Goal: Obtain resource: Download file/media

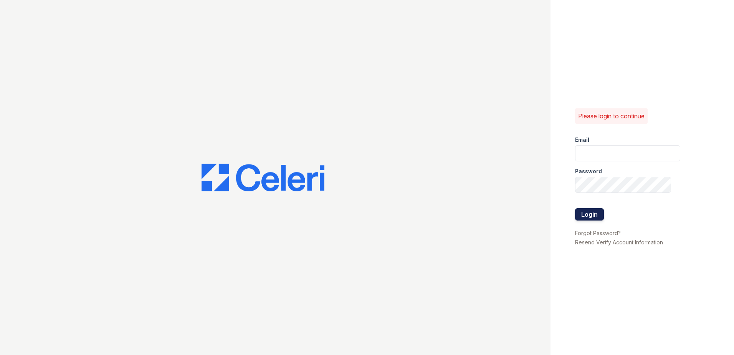
type input "[EMAIL_ADDRESS][DOMAIN_NAME]"
click at [595, 213] on button "Login" at bounding box center [589, 214] width 29 height 12
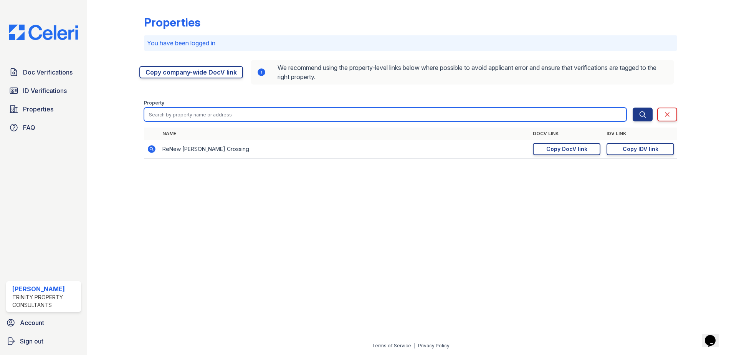
click at [192, 112] on input "search" at bounding box center [385, 115] width 483 height 14
type input "donna"
click at [633, 108] on button "Search" at bounding box center [643, 115] width 20 height 14
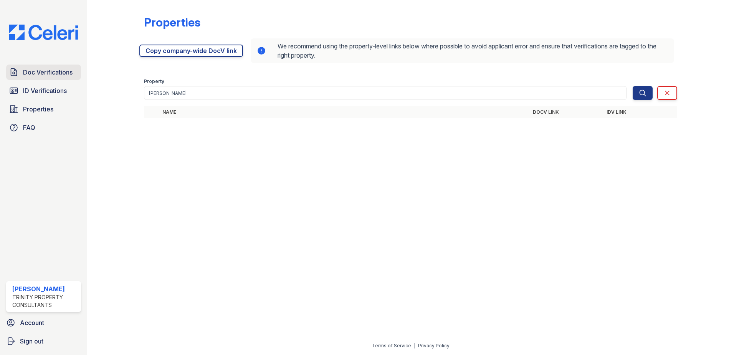
click at [28, 71] on span "Doc Verifications" at bounding box center [48, 72] width 50 height 9
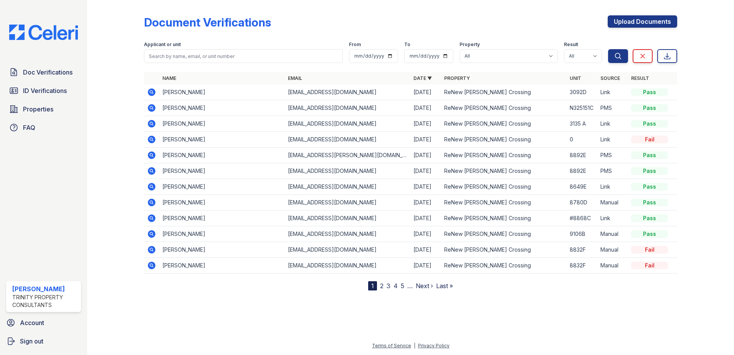
click at [151, 91] on icon at bounding box center [151, 92] width 9 height 9
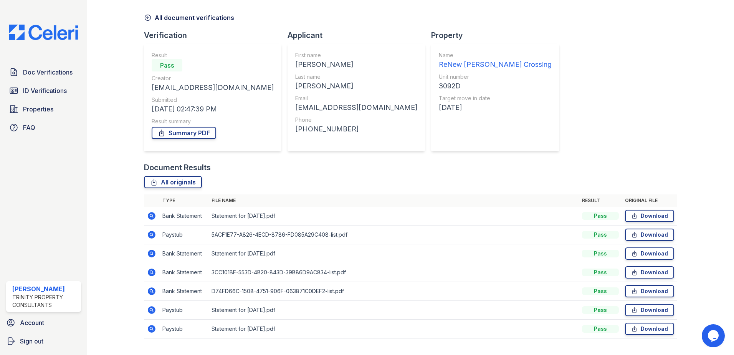
scroll to position [44, 0]
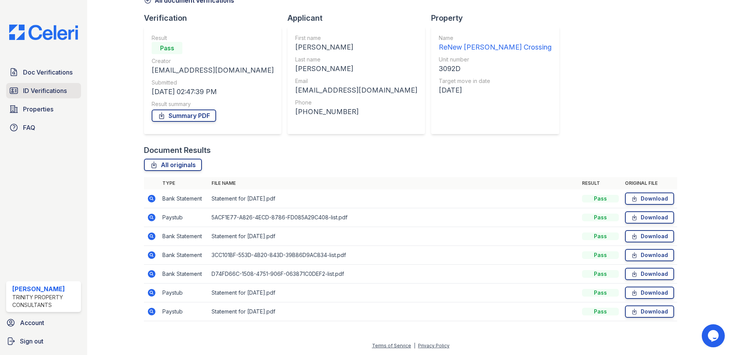
click at [46, 95] on span "ID Verifications" at bounding box center [45, 90] width 44 height 9
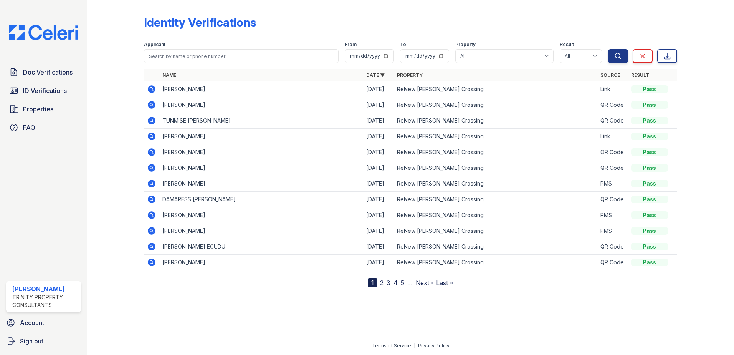
click at [154, 89] on icon at bounding box center [152, 89] width 8 height 8
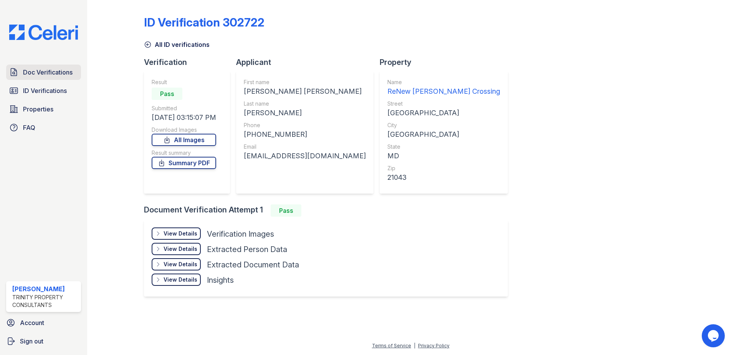
click at [54, 78] on link "Doc Verifications" at bounding box center [43, 72] width 75 height 15
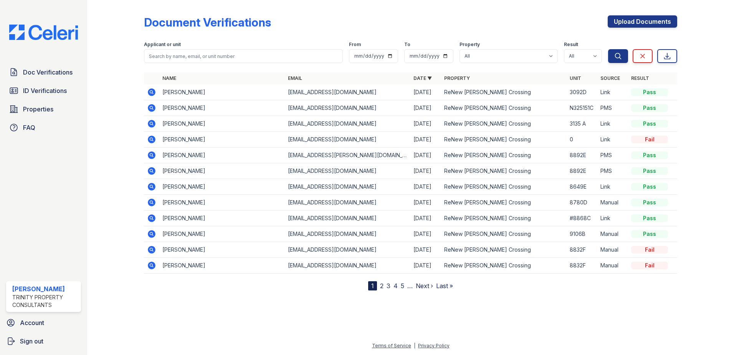
click at [154, 94] on icon at bounding box center [152, 92] width 8 height 8
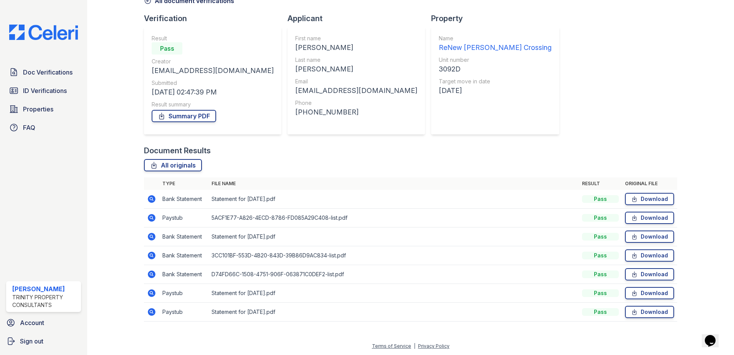
scroll to position [44, 0]
click at [647, 218] on link "Download" at bounding box center [649, 217] width 49 height 12
click at [642, 198] on link "Download" at bounding box center [649, 198] width 49 height 12
click at [641, 199] on link "Download" at bounding box center [649, 198] width 49 height 12
click at [636, 239] on link "Download" at bounding box center [649, 236] width 49 height 12
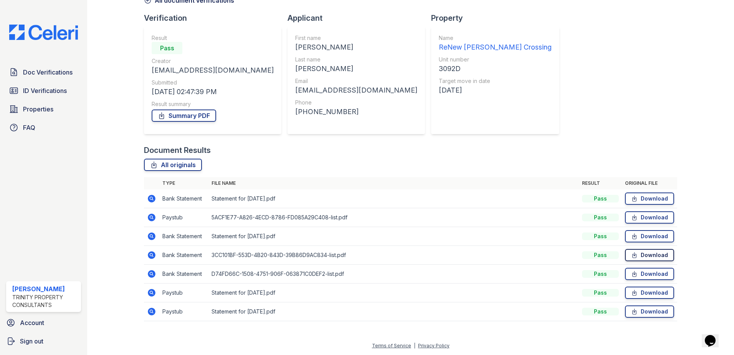
click at [634, 256] on link "Download" at bounding box center [649, 255] width 49 height 12
click at [636, 274] on link "Download" at bounding box center [649, 274] width 49 height 12
click at [634, 293] on link "Download" at bounding box center [649, 292] width 49 height 12
click at [636, 313] on link "Download" at bounding box center [649, 311] width 49 height 12
click at [46, 95] on span "ID Verifications" at bounding box center [45, 90] width 44 height 9
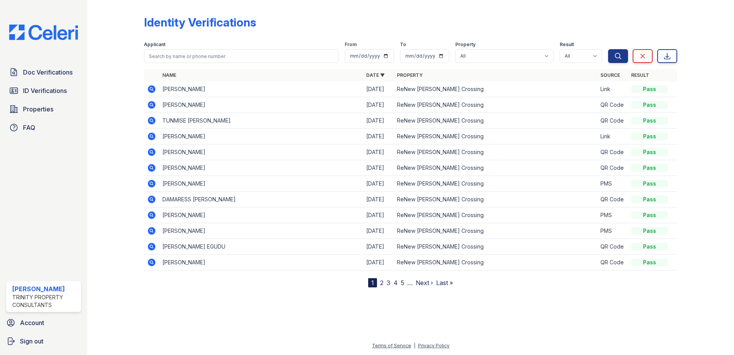
click at [152, 87] on icon at bounding box center [152, 89] width 8 height 8
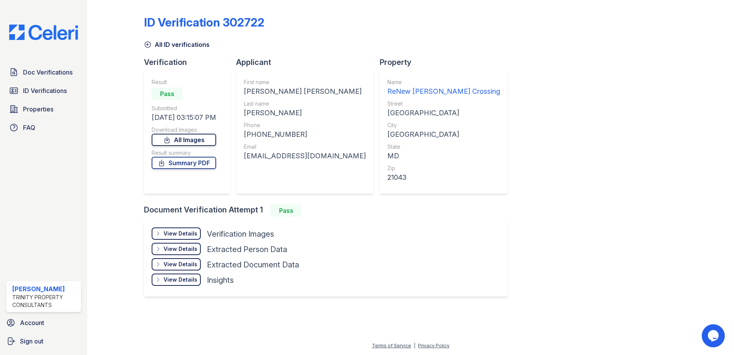
click at [190, 140] on link "All Images" at bounding box center [184, 140] width 65 height 12
